Goal: Information Seeking & Learning: Understand process/instructions

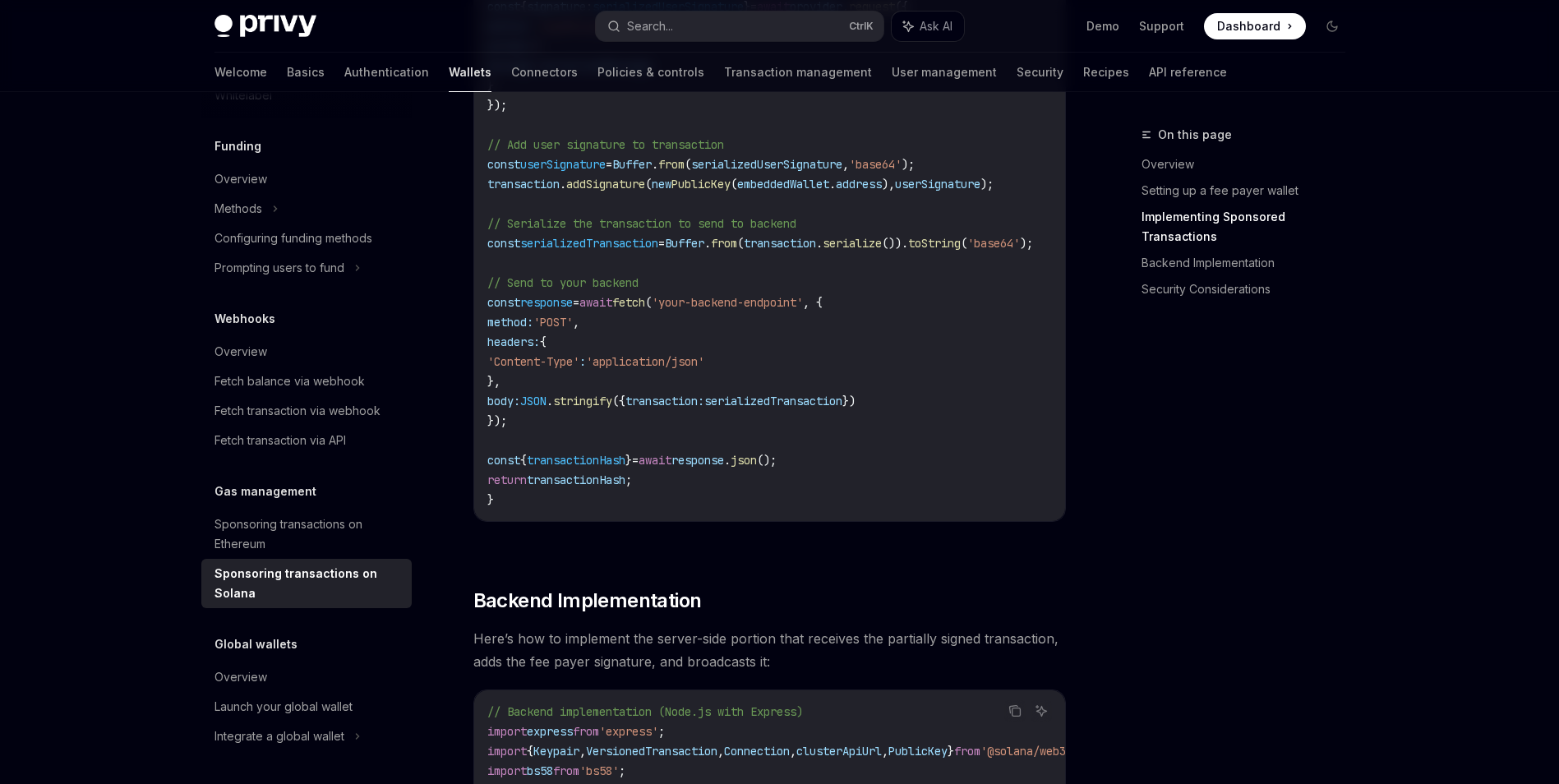
scroll to position [2234, 0]
click at [842, 406] on span "serializedTransaction" at bounding box center [773, 402] width 138 height 15
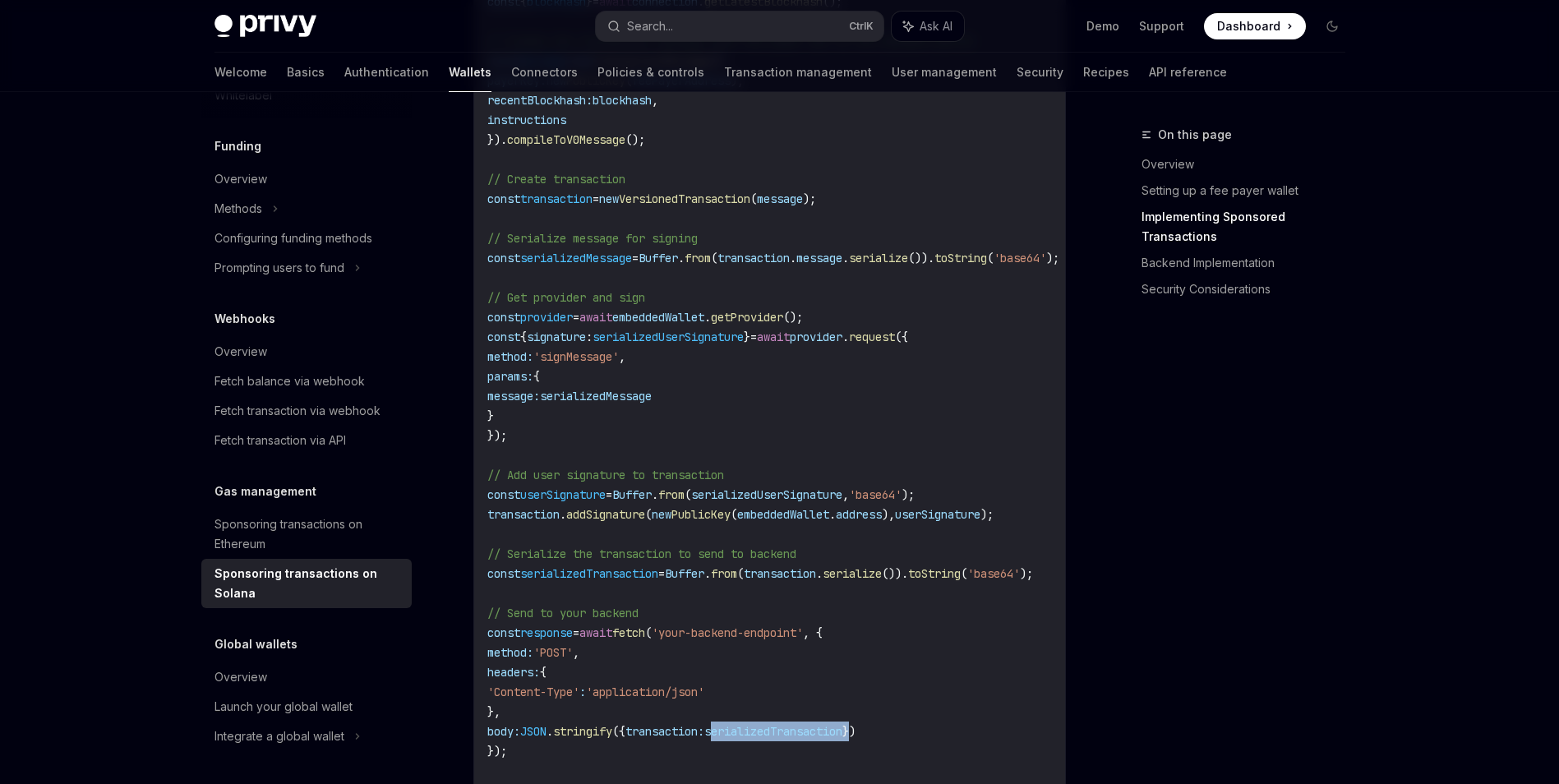
scroll to position [1903, 0]
click at [824, 553] on code "import { useSolanaWallets } from '@privy-io/react-auth/solana' ; import { Trans…" at bounding box center [792, 220] width 611 height 1243
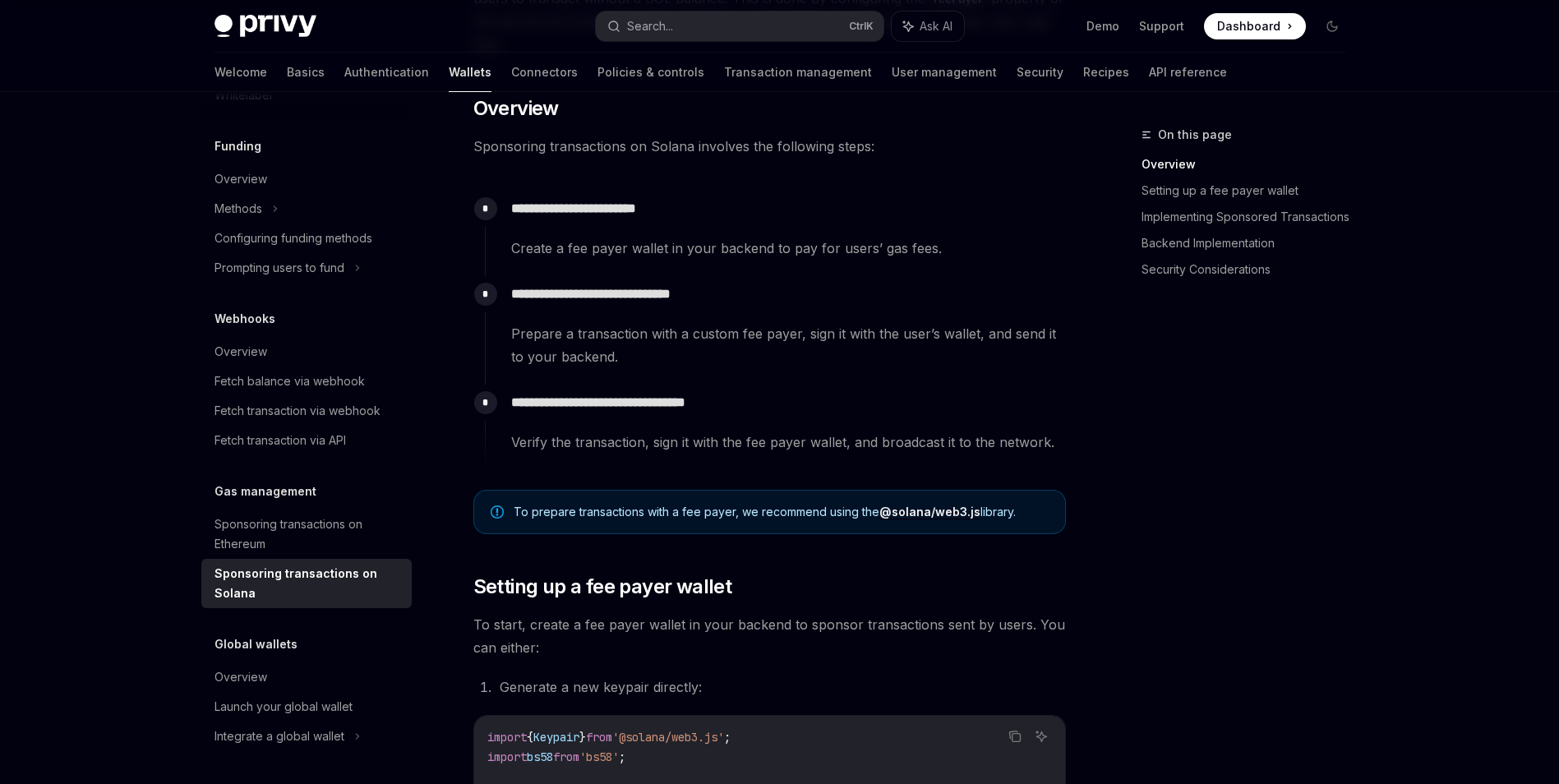
scroll to position [0, 0]
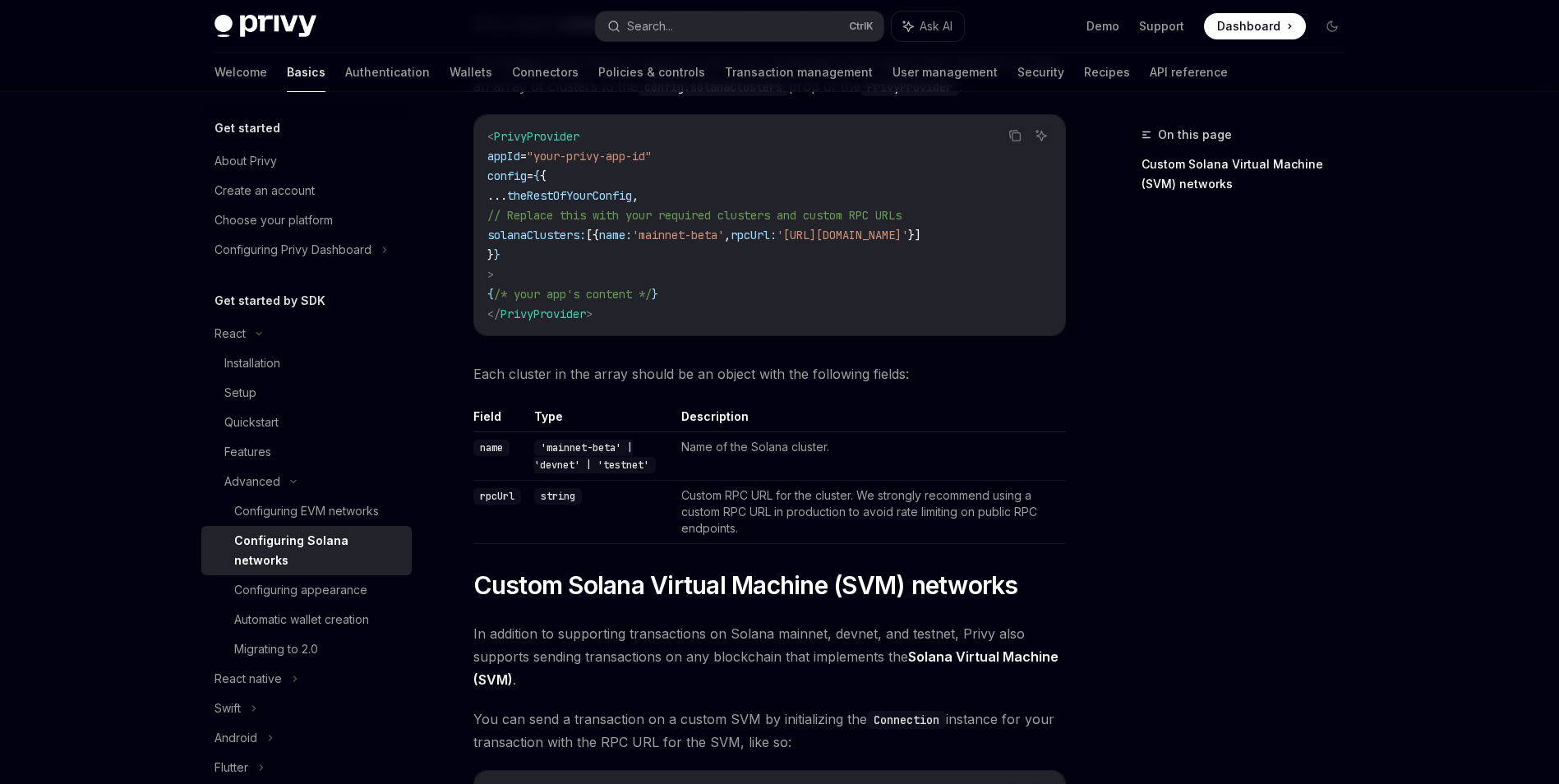
scroll to position [195, 0]
click at [583, 232] on span "solanaClusters:" at bounding box center [536, 234] width 99 height 15
copy span "solanaClusters"
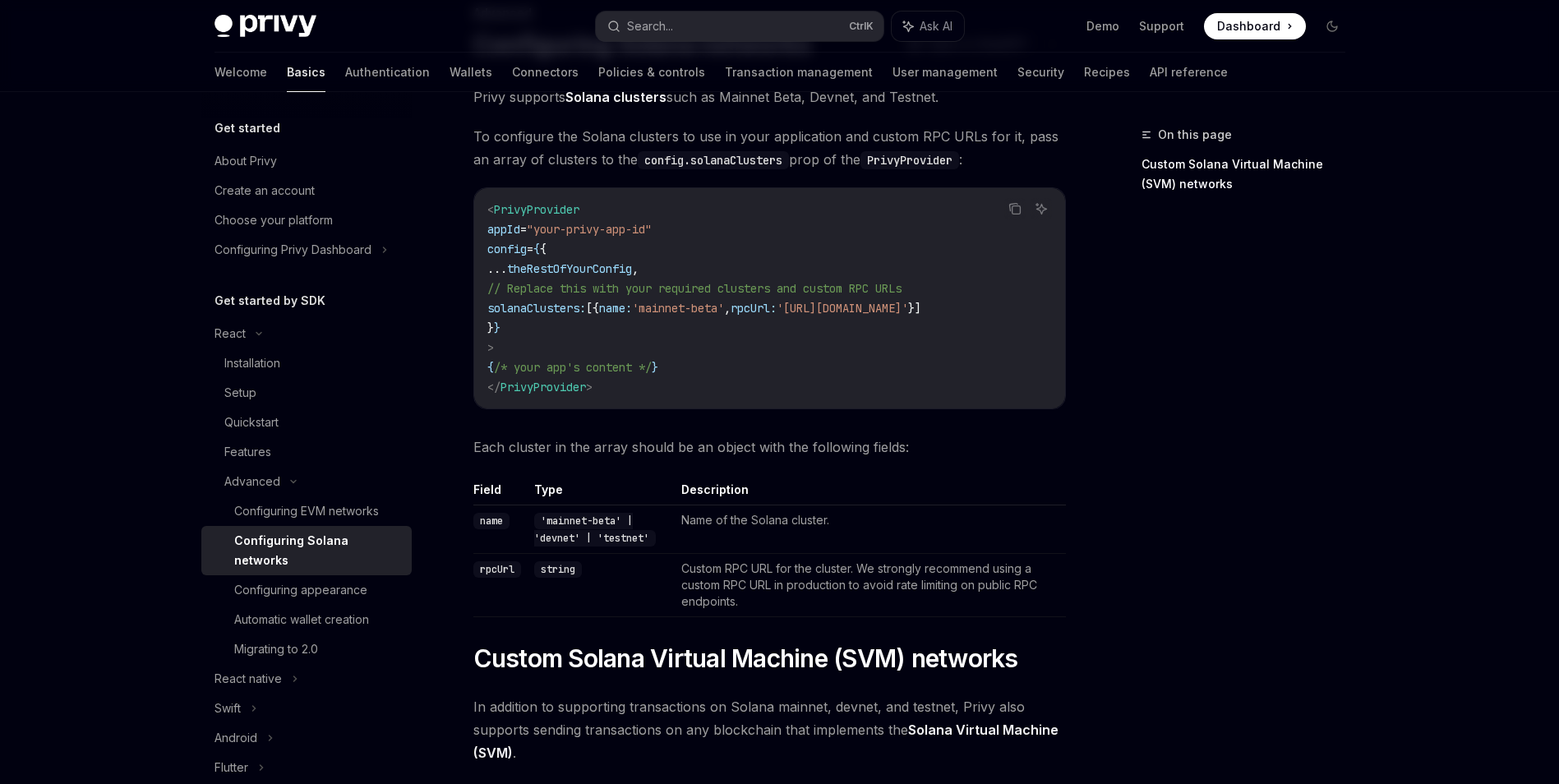
scroll to position [100, 0]
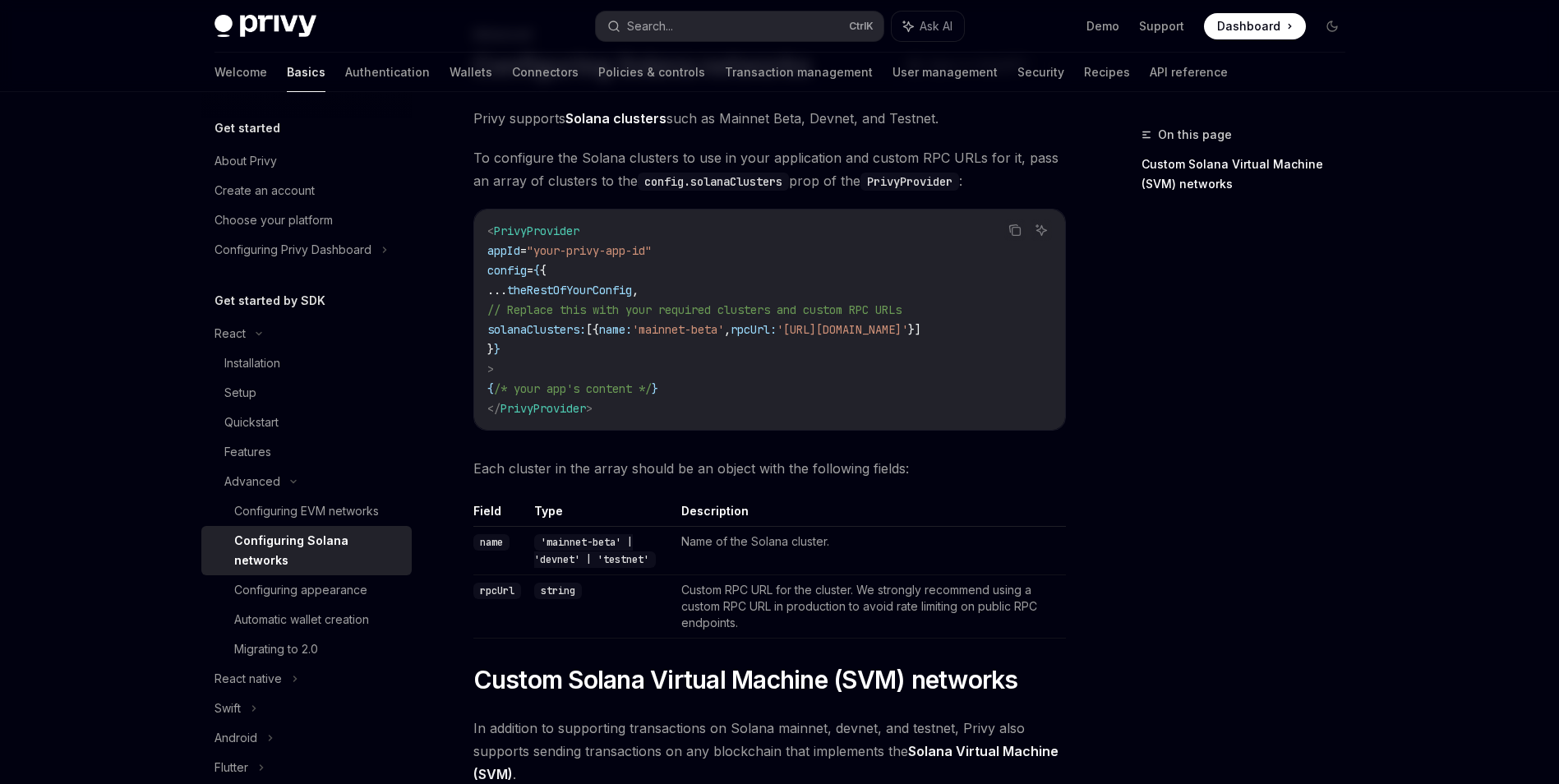
click at [1366, 509] on div "Get started About Privy Create an account Choose your platform Configuring Priv…" at bounding box center [780, 651] width 1209 height 1319
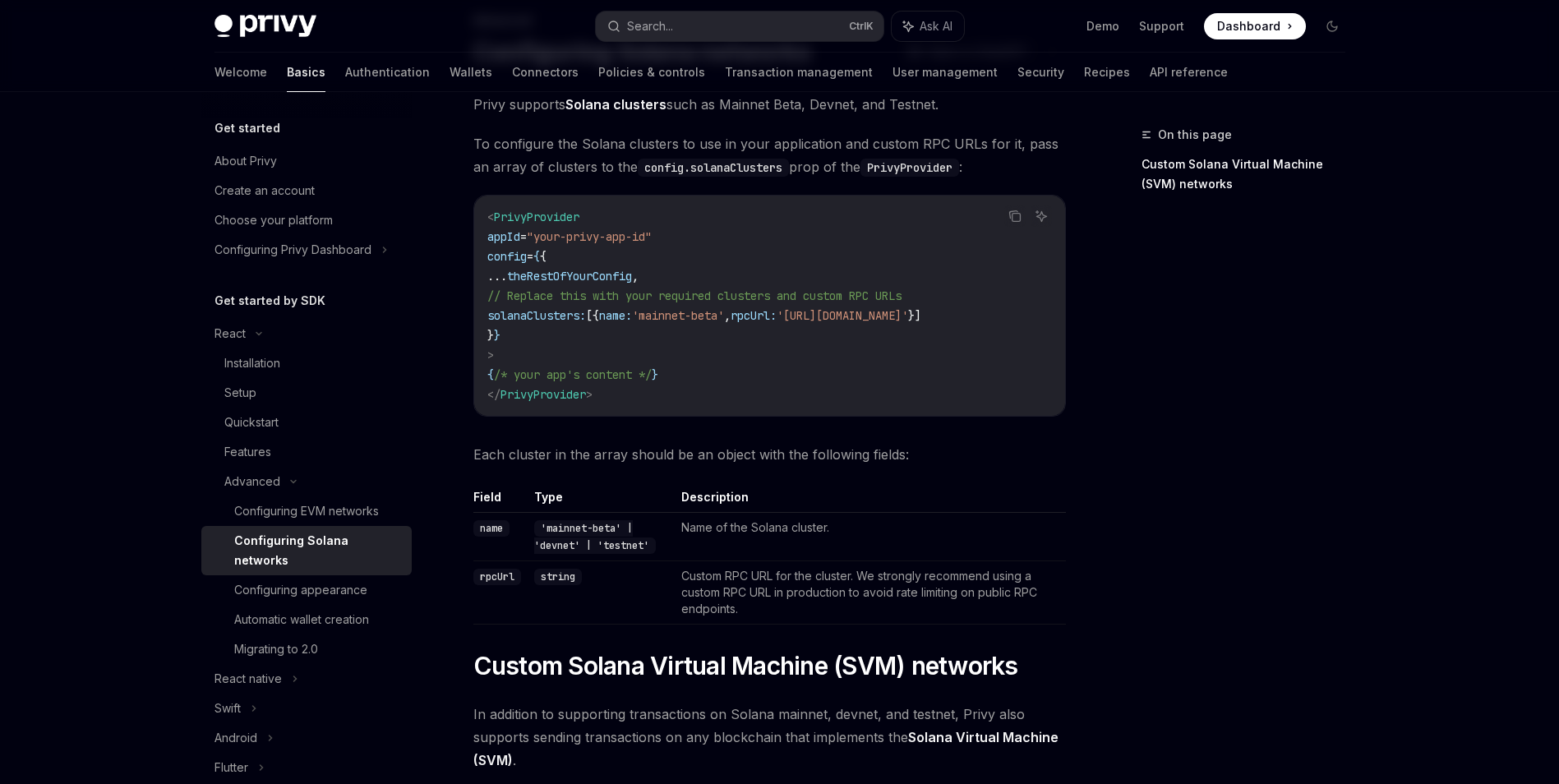
scroll to position [115, 0]
click at [1210, 405] on div "On this page Custom Solana Virtual Machine (SVM) networks" at bounding box center [1233, 453] width 250 height 659
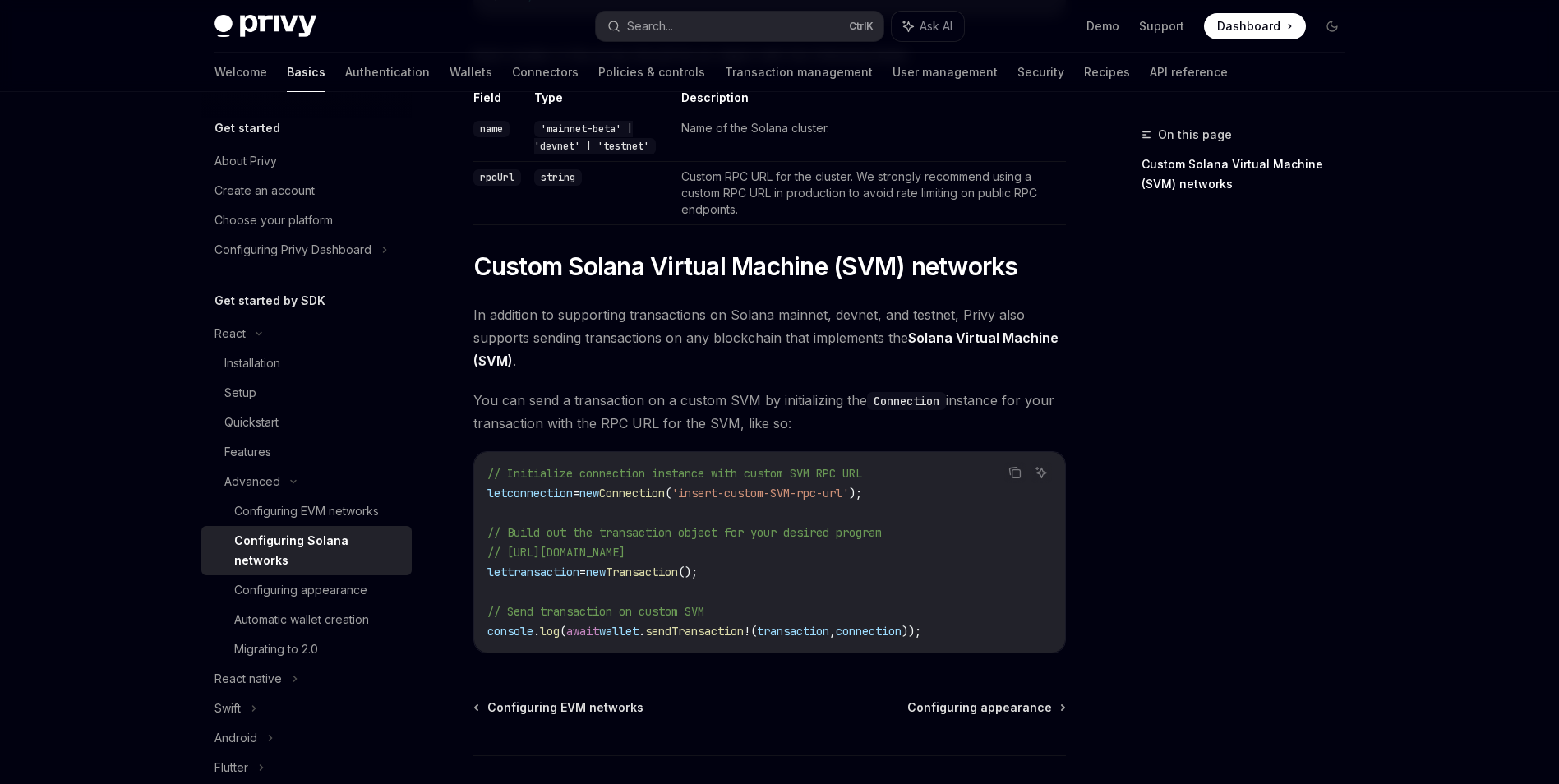
scroll to position [633, 0]
